Goal: Task Accomplishment & Management: Use online tool/utility

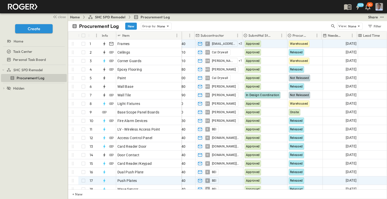
scroll to position [0, 97]
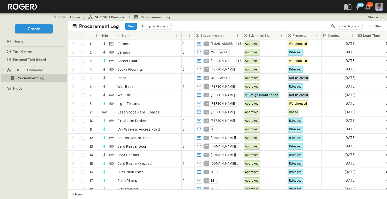
click at [307, 33] on p "Procurement Status" at bounding box center [300, 35] width 15 height 5
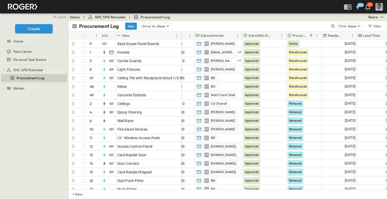
click at [306, 32] on div "Procurement Status" at bounding box center [301, 36] width 26 height 8
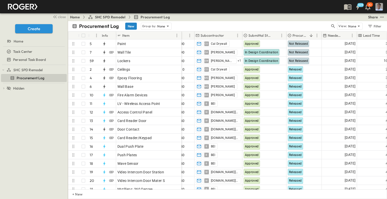
click at [132, 26] on button "New" at bounding box center [131, 26] width 12 height 7
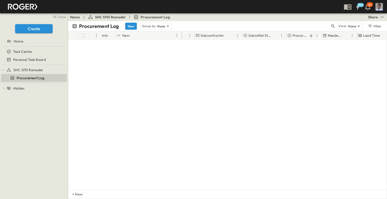
scroll to position [427, 97]
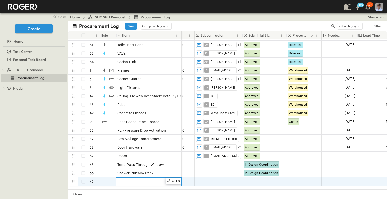
click at [145, 180] on div "Enter Material" at bounding box center [148, 181] width 63 height 7
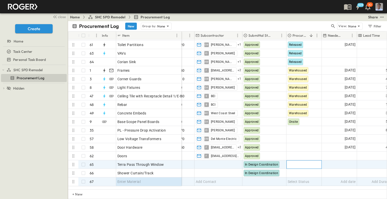
click at [295, 168] on div "Select Status" at bounding box center [304, 165] width 35 height 8
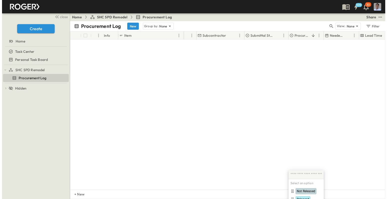
scroll to position [0, 97]
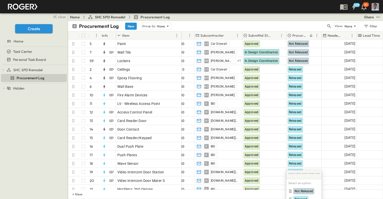
click at [49, 145] on div "SHC SPD Remodel Procurement Log To pick up a draggable item, press the space ba…" at bounding box center [34, 132] width 68 height 134
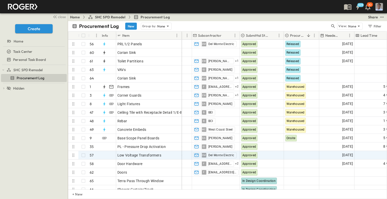
scroll to position [403, 99]
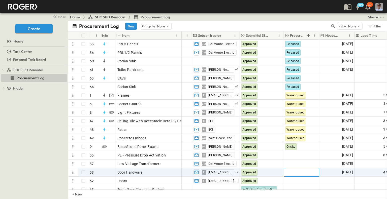
click at [298, 174] on span "Select Status" at bounding box center [296, 172] width 22 height 5
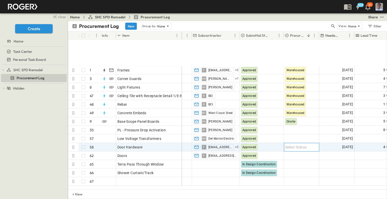
scroll to position [478, 99]
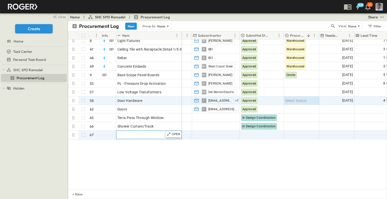
click at [135, 133] on span "Enter Material" at bounding box center [128, 135] width 23 height 5
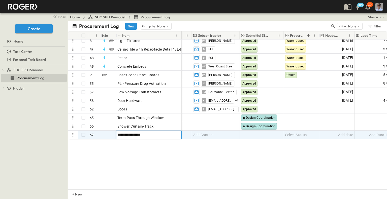
type input "**********"
click at [261, 139] on div "**********" at bounding box center [227, 115] width 319 height 150
click at [255, 132] on div at bounding box center [262, 135] width 44 height 8
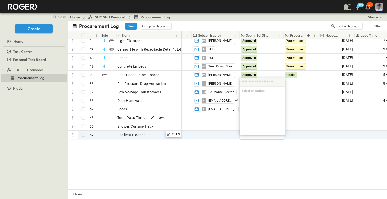
drag, startPoint x: 271, startPoint y: 123, endPoint x: 267, endPoint y: 134, distance: 11.8
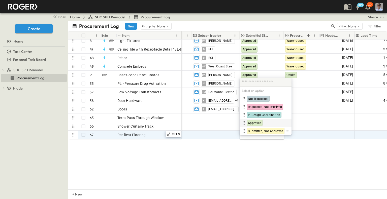
scroll to position [0, 0]
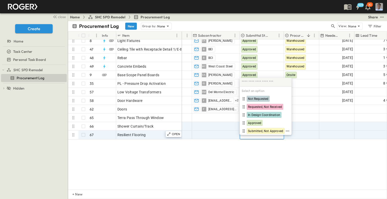
click at [258, 122] on span "Approved" at bounding box center [254, 123] width 13 height 4
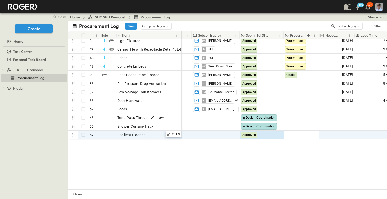
click at [303, 133] on span "Select Status" at bounding box center [296, 135] width 22 height 5
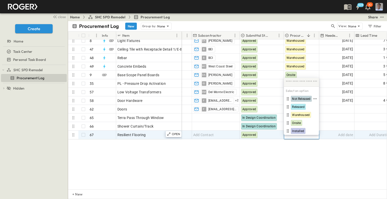
click at [303, 99] on span "Not Released" at bounding box center [301, 99] width 18 height 4
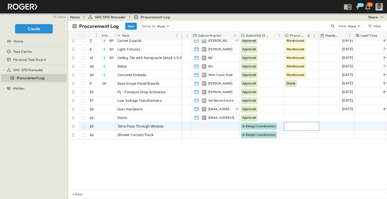
click at [305, 124] on span "Select Status" at bounding box center [296, 126] width 22 height 5
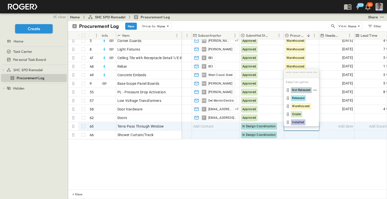
click at [309, 88] on span "Not Released" at bounding box center [301, 90] width 18 height 4
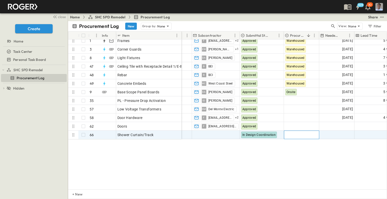
click at [296, 133] on span "Select Status" at bounding box center [296, 135] width 22 height 5
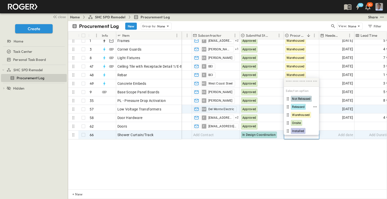
click at [299, 100] on span "Not Released" at bounding box center [301, 99] width 18 height 4
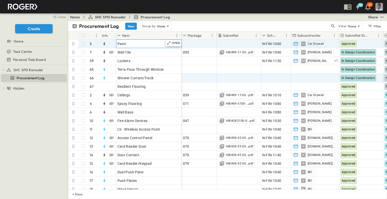
click at [152, 46] on div "Paint" at bounding box center [148, 43] width 63 height 7
type input "**********"
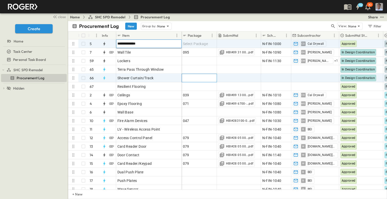
click at [213, 75] on div "Select Package" at bounding box center [199, 78] width 33 height 7
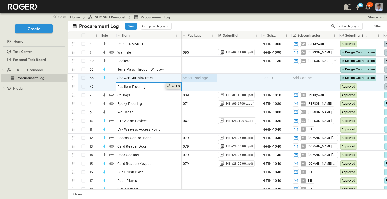
click at [173, 84] on p "OPEN" at bounding box center [176, 86] width 9 height 4
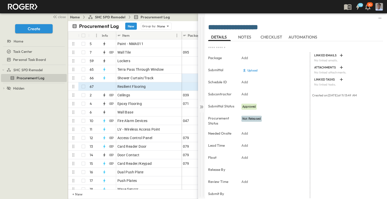
click at [202, 108] on icon at bounding box center [202, 107] width 2 height 3
